Goal: Task Accomplishment & Management: Manage account settings

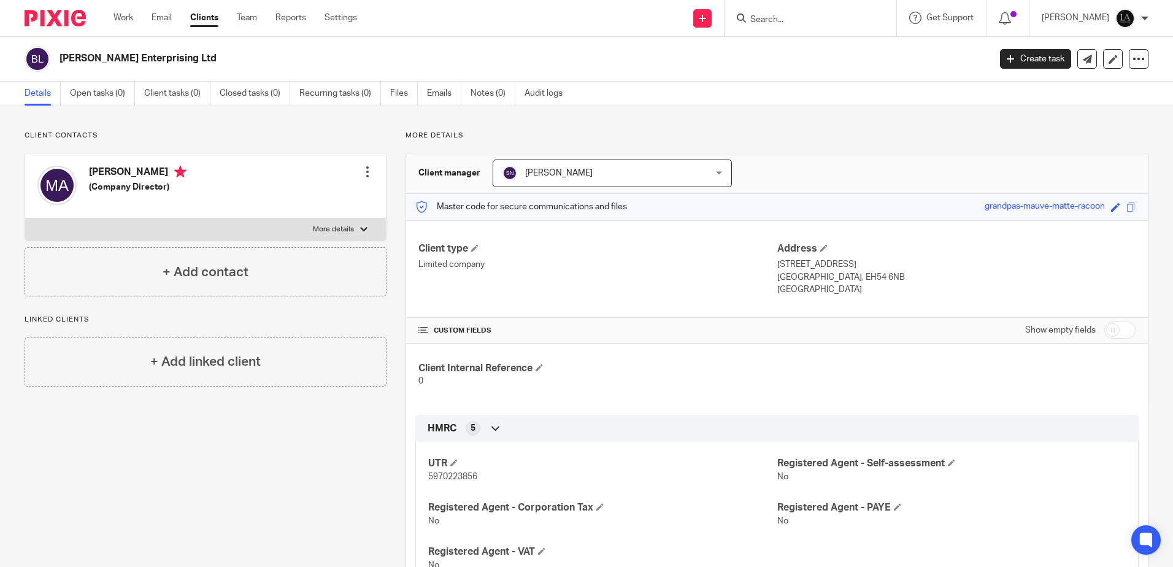
click at [800, 15] on input "Search" at bounding box center [804, 20] width 110 height 11
type input "camkat"
click at [835, 50] on link at bounding box center [847, 48] width 201 height 18
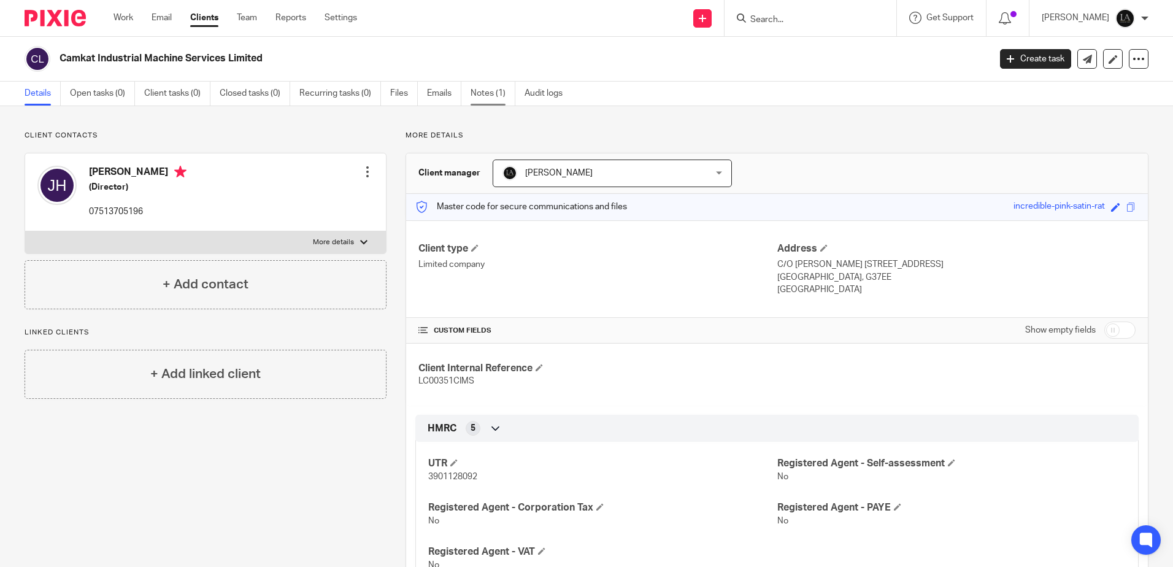
click at [504, 96] on link "Notes (1)" at bounding box center [493, 94] width 45 height 24
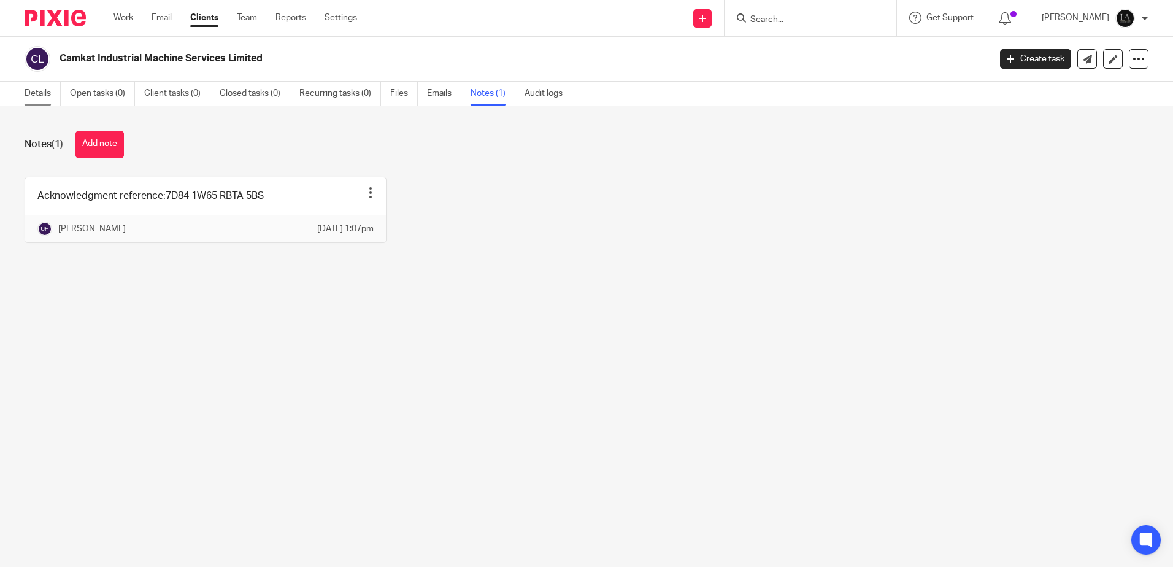
click at [37, 93] on link "Details" at bounding box center [43, 94] width 36 height 24
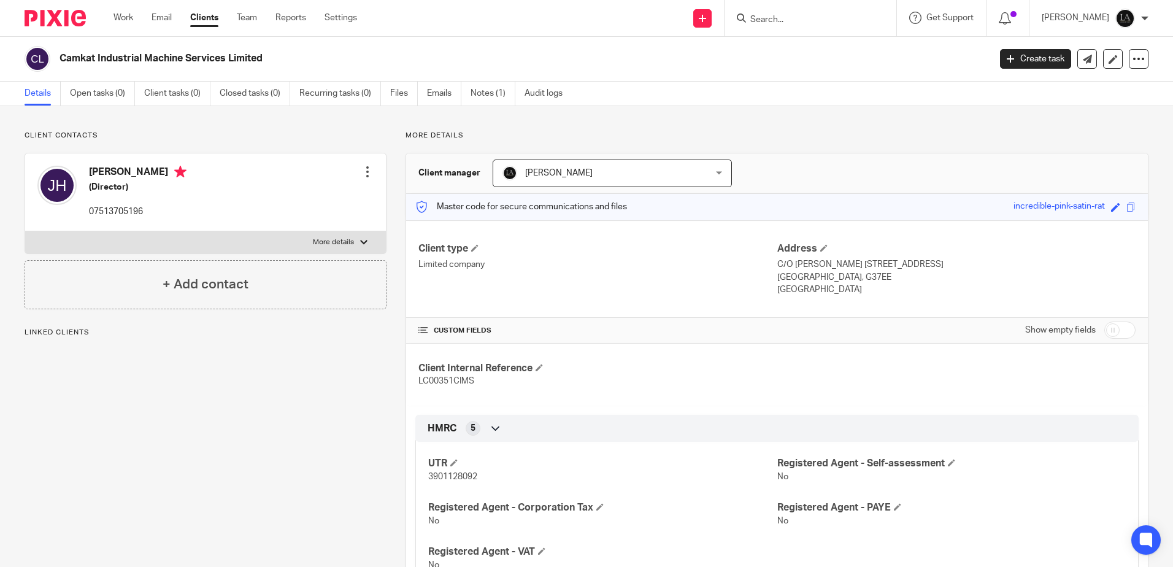
click at [1114, 330] on input "checkbox" at bounding box center [1120, 330] width 31 height 17
checkbox input "true"
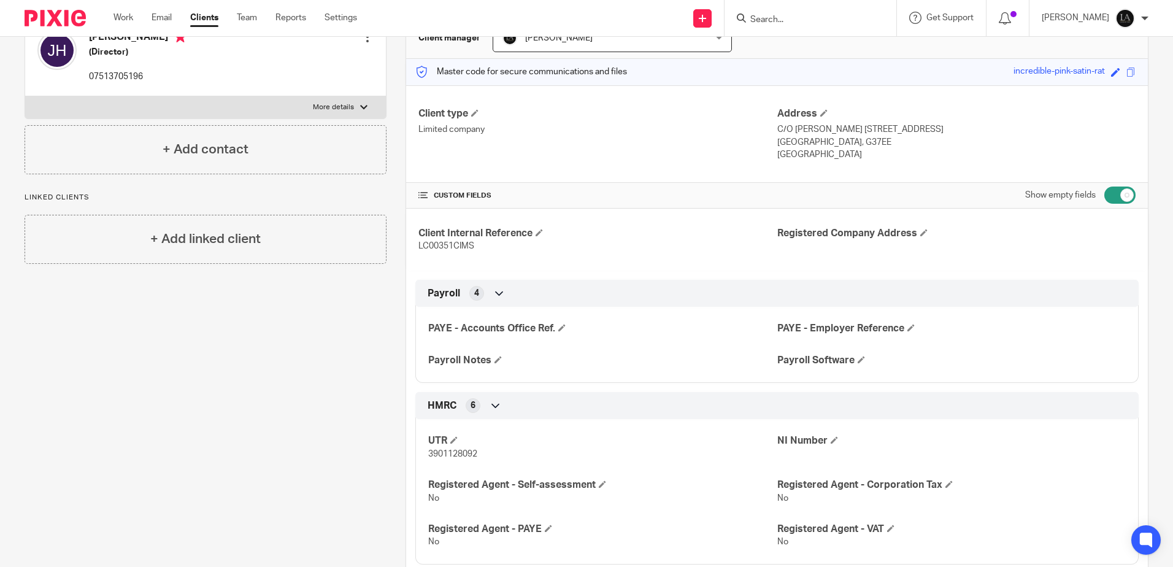
scroll to position [123, 0]
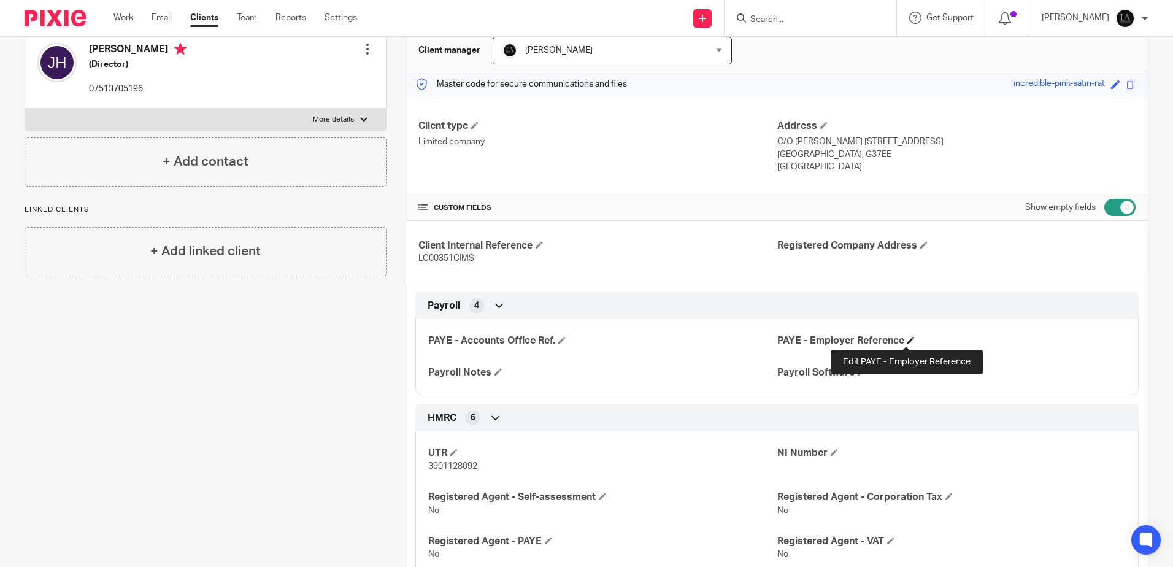
click at [908, 337] on span at bounding box center [911, 339] width 7 height 7
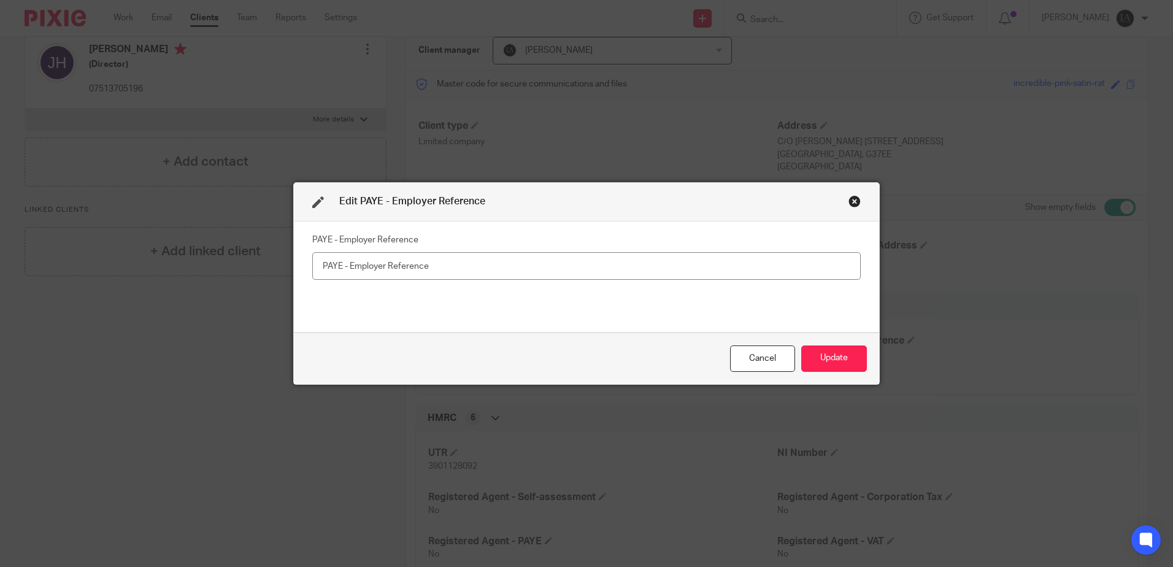
click at [498, 263] on input "text" at bounding box center [586, 266] width 549 height 28
type input "120/FF00227"
click at [831, 361] on button "Update" at bounding box center [834, 358] width 66 height 26
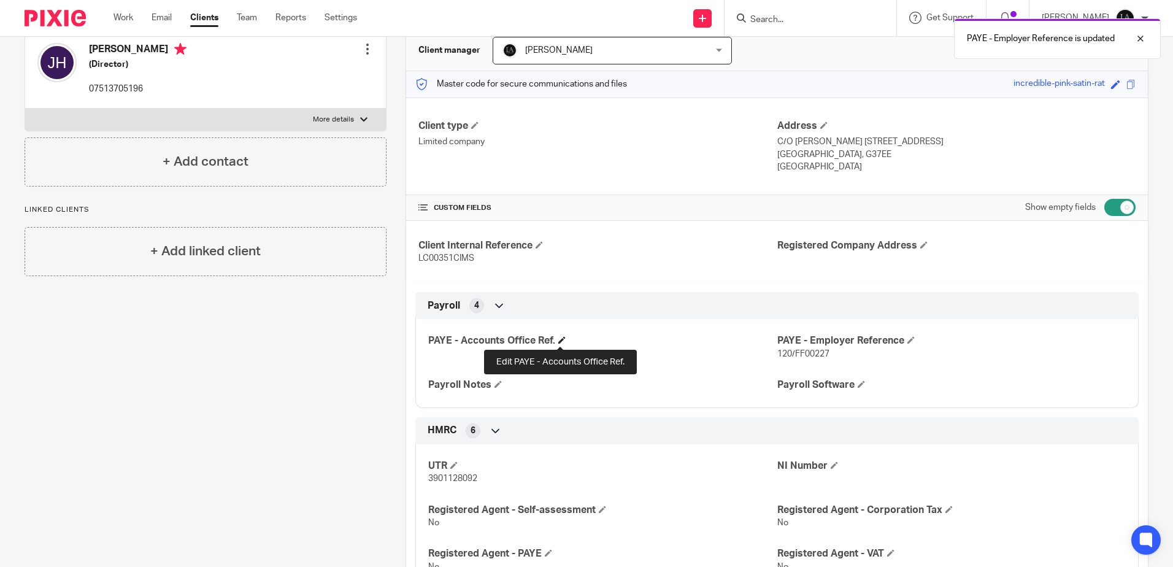
click at [563, 341] on span at bounding box center [561, 339] width 7 height 7
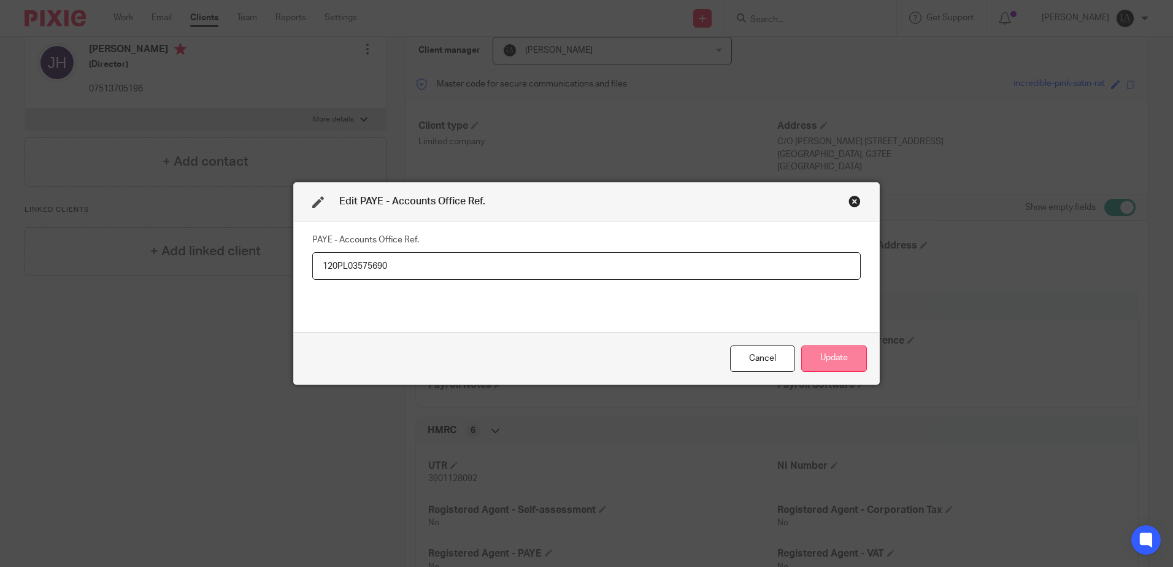
type input "120PL03575690"
click at [825, 361] on button "Update" at bounding box center [834, 358] width 66 height 26
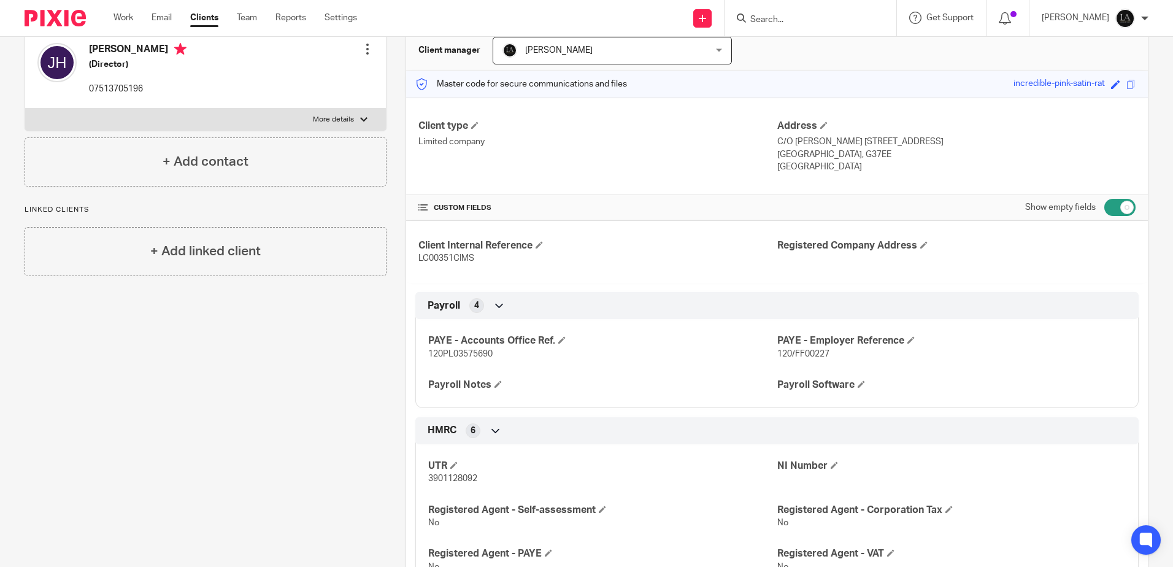
scroll to position [0, 0]
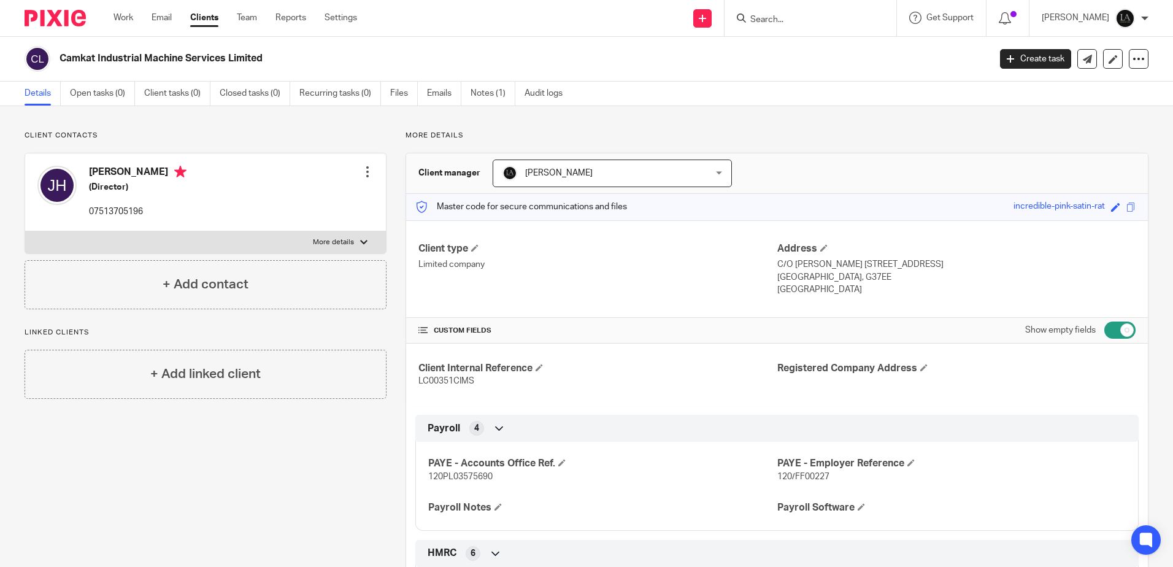
click at [880, 17] on form at bounding box center [814, 17] width 131 height 15
click at [795, 15] on input "Search" at bounding box center [804, 20] width 110 height 11
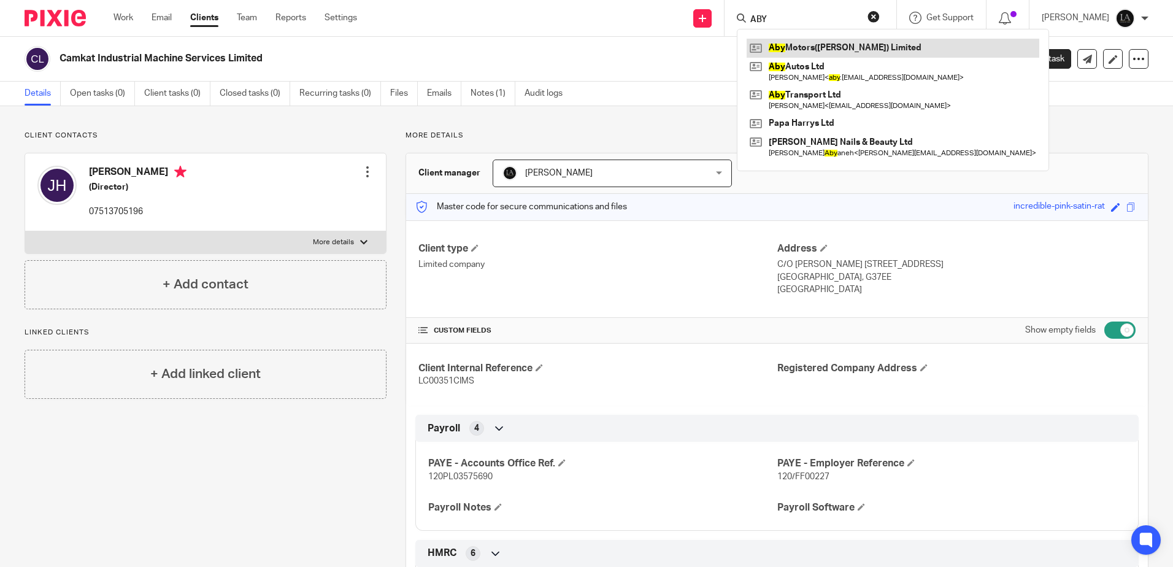
type input "ABY"
click at [866, 42] on link at bounding box center [893, 48] width 293 height 18
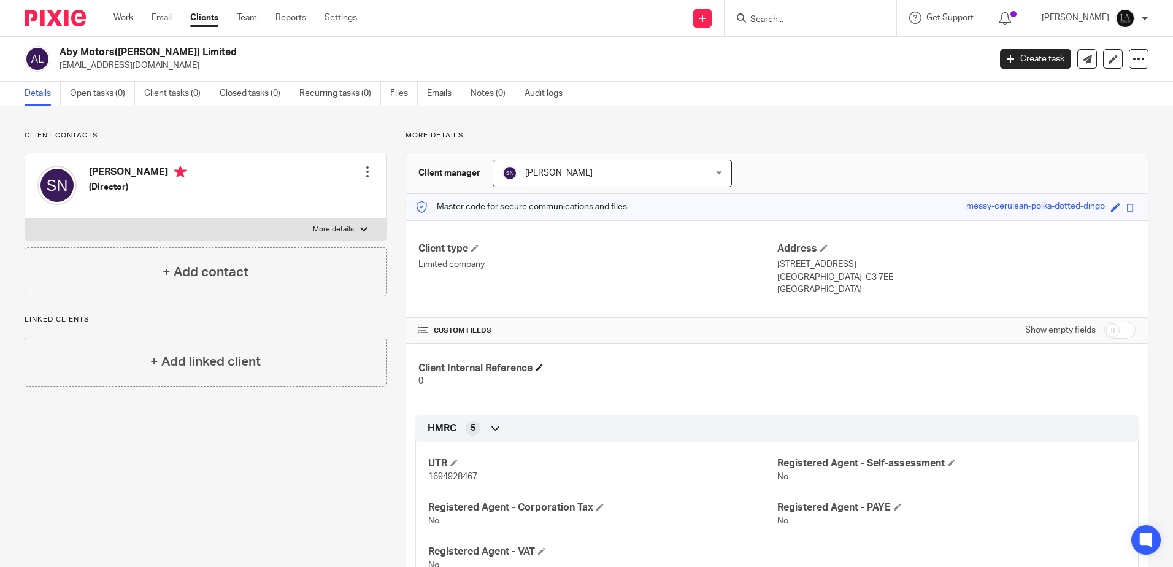
click at [536, 365] on h4 "Client Internal Reference" at bounding box center [598, 368] width 358 height 13
click at [539, 365] on span at bounding box center [539, 367] width 7 height 7
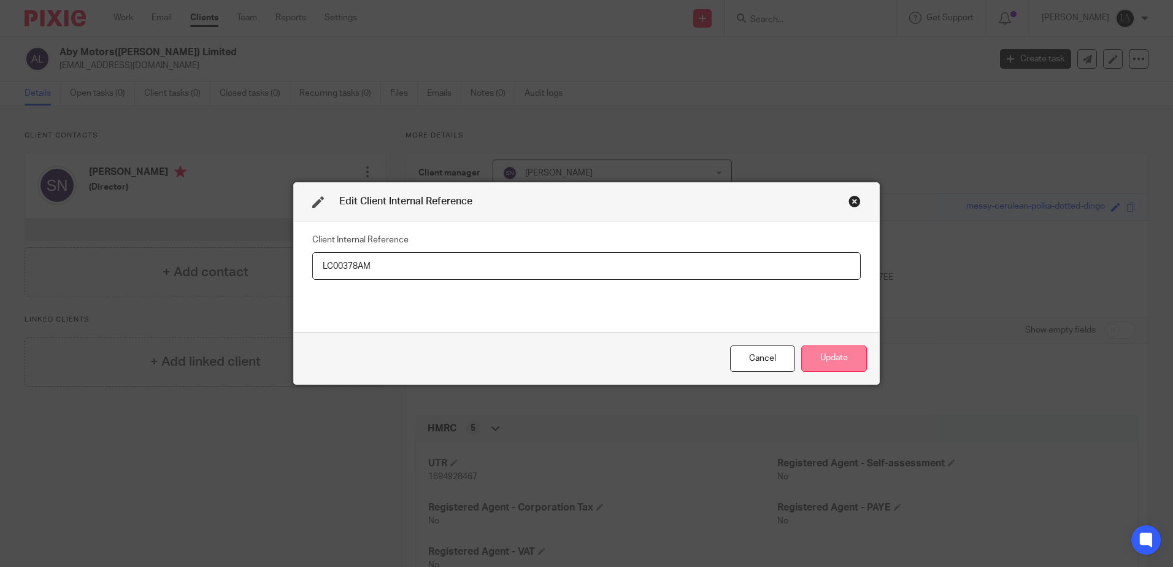
type input "LC00378AM"
click at [814, 350] on button "Update" at bounding box center [834, 358] width 66 height 26
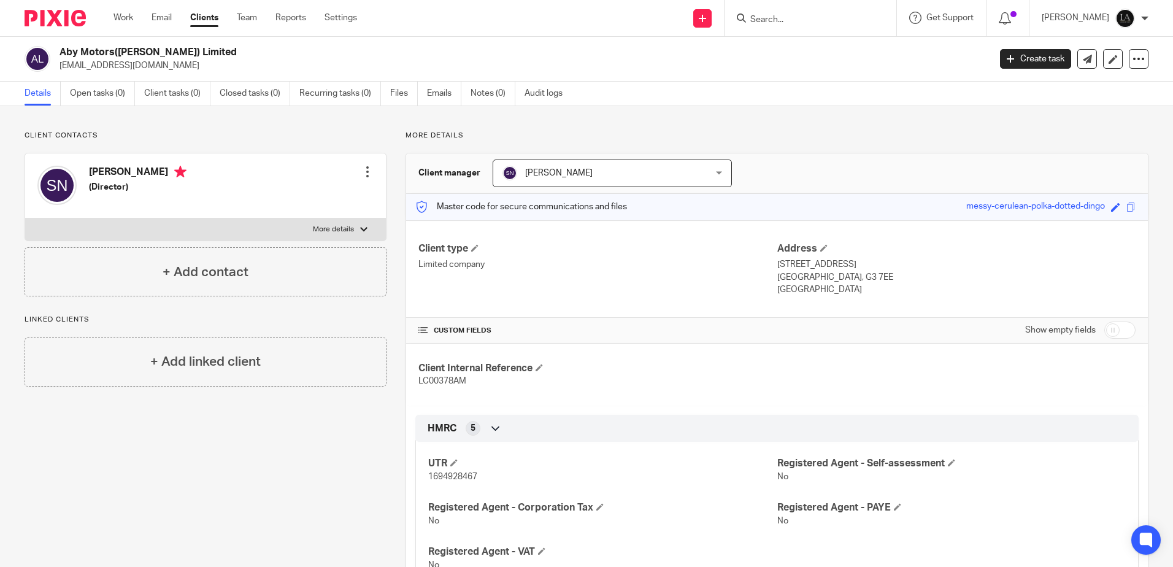
click at [817, 21] on input "Search" at bounding box center [804, 20] width 110 height 11
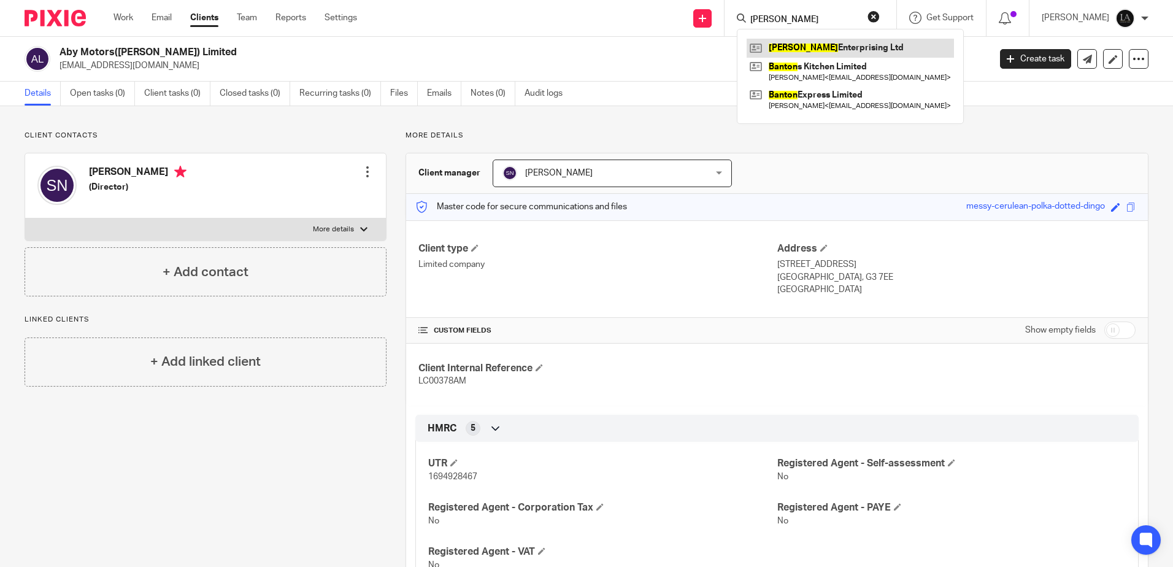
type input "BARTON"
click at [822, 45] on link at bounding box center [850, 48] width 207 height 18
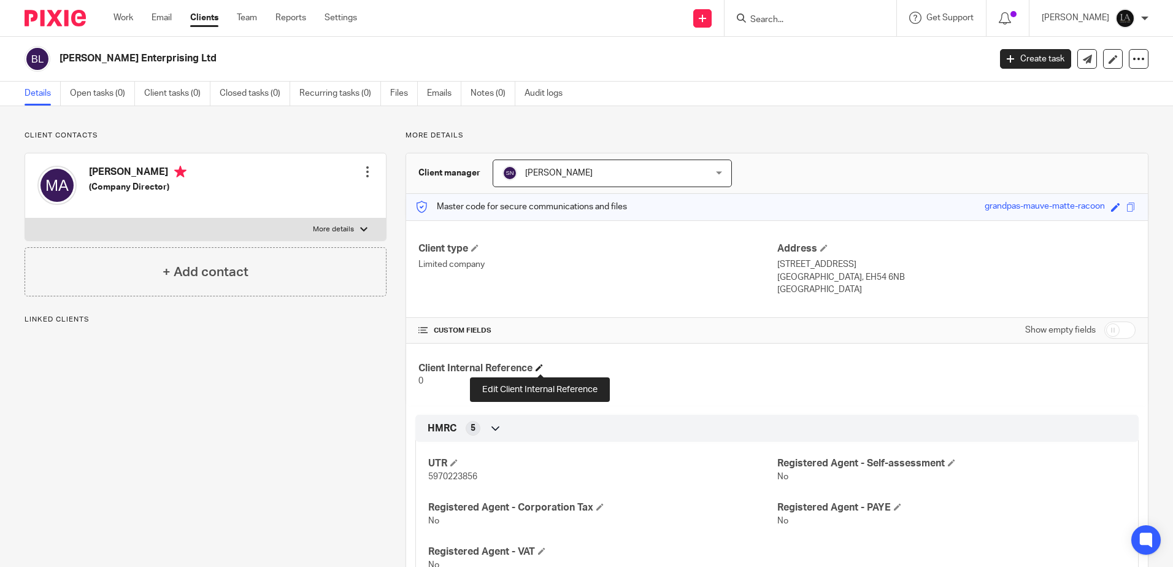
click at [539, 364] on span at bounding box center [539, 367] width 7 height 7
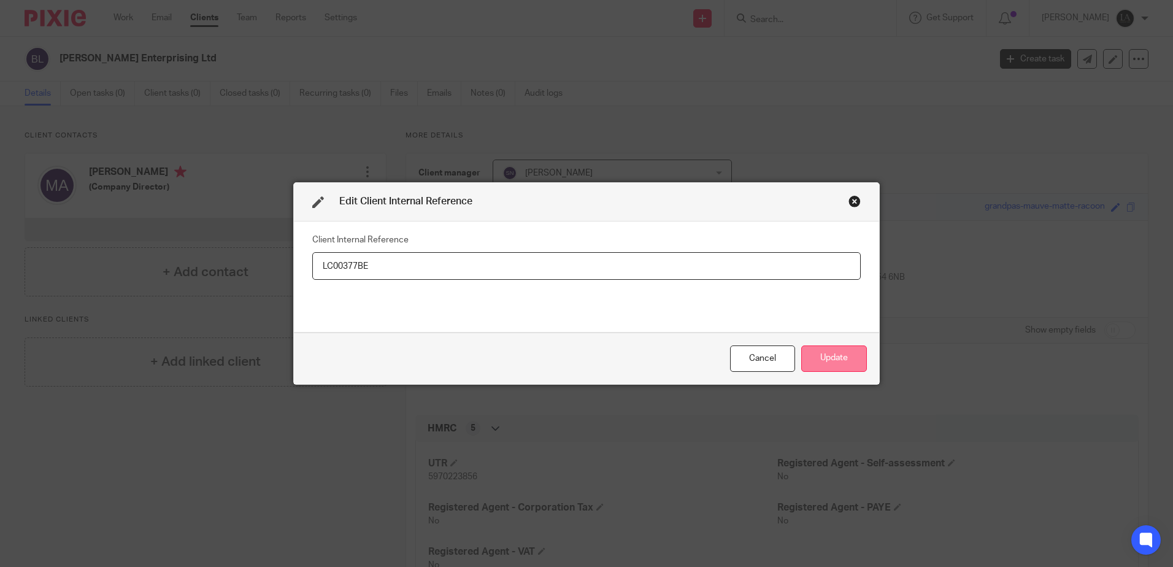
type input "LC00377BE"
click at [837, 354] on button "Update" at bounding box center [834, 358] width 66 height 26
